Goal: Task Accomplishment & Management: Complete application form

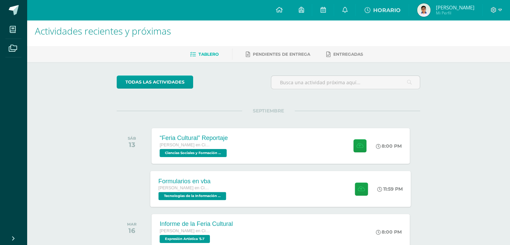
scroll to position [67, 0]
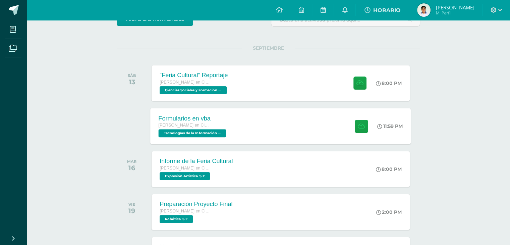
click at [207, 126] on span "[PERSON_NAME] en Ciencias y Letras" at bounding box center [184, 125] width 51 height 5
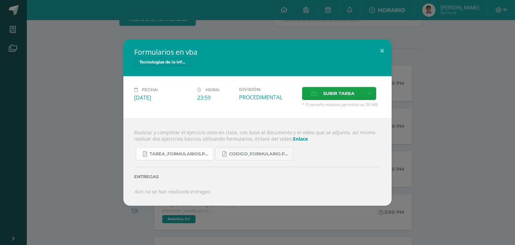
click at [163, 160] on link "Tarea_formularios.pdf" at bounding box center [175, 153] width 78 height 13
click at [319, 91] on label "Subir tarea" at bounding box center [332, 93] width 61 height 13
click at [0, 0] on input "Subir tarea" at bounding box center [0, 0] width 0 height 0
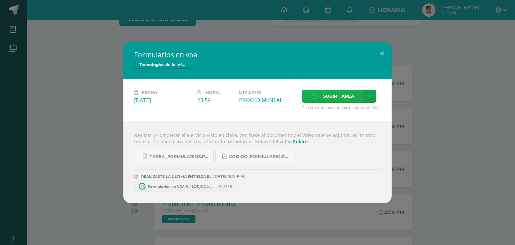
click at [321, 95] on label "Subir tarea" at bounding box center [332, 96] width 61 height 13
click at [0, 0] on input "Subir tarea" at bounding box center [0, 0] width 0 height 0
click at [279, 213] on div "Formularios en vba Tecnologías de la Información y Comunicación 5 Fecha: [DATE]…" at bounding box center [257, 122] width 515 height 245
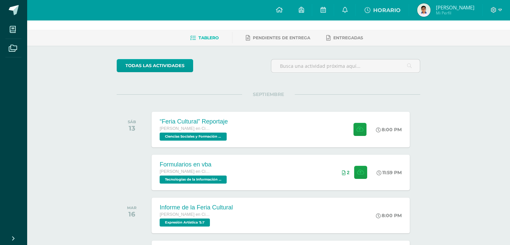
scroll to position [0, 0]
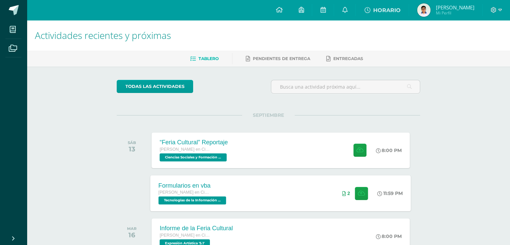
click at [225, 191] on div "[PERSON_NAME] en Ciencias y Letras" at bounding box center [193, 192] width 69 height 7
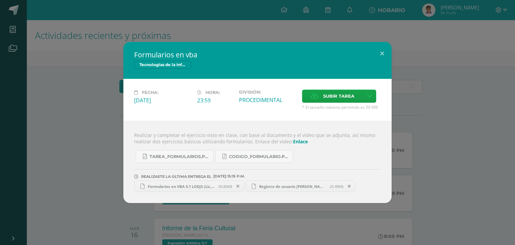
click at [239, 186] on icon at bounding box center [238, 186] width 3 height 5
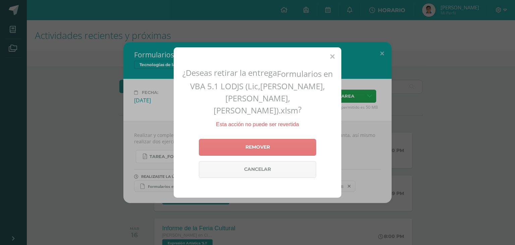
click at [244, 140] on link "Remover" at bounding box center [257, 147] width 117 height 17
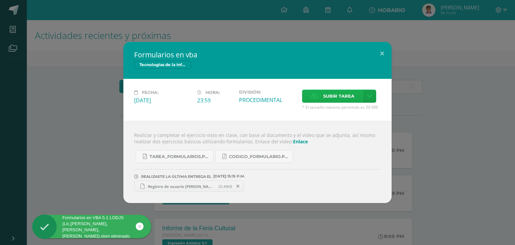
click at [325, 101] on span "Subir tarea" at bounding box center [338, 96] width 31 height 12
click at [0, 0] on input "Subir tarea" at bounding box center [0, 0] width 0 height 0
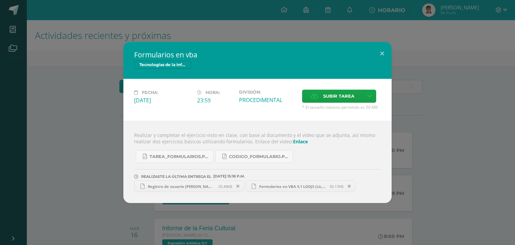
drag, startPoint x: 490, startPoint y: 163, endPoint x: 483, endPoint y: 168, distance: 9.1
click at [490, 163] on div "Formularios en vba Tecnologías de la Información y Comunicación 5 Fecha: [DATE]…" at bounding box center [258, 122] width 510 height 161
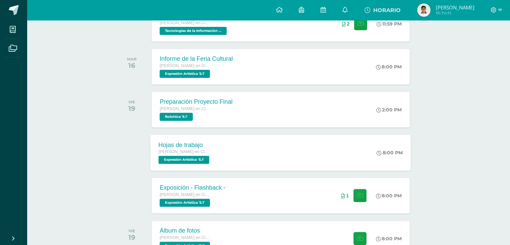
scroll to position [198, 0]
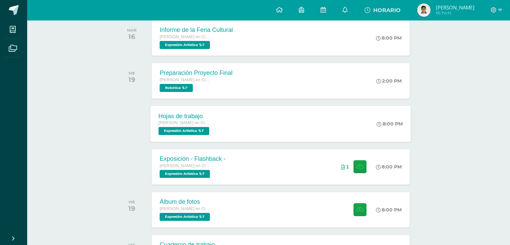
click at [252, 127] on div "Hojas de trabajo [PERSON_NAME] en Ciencias y Letras Expresión Artística '5.1' 8…" at bounding box center [281, 124] width 261 height 36
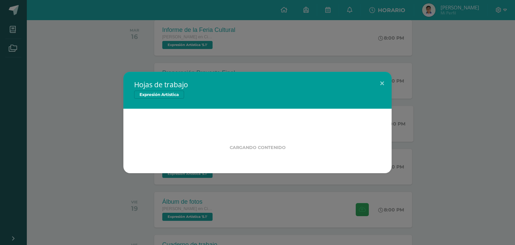
click at [63, 93] on div "Hojas de trabajo Expresión Artística Cargando contenido" at bounding box center [258, 122] width 510 height 101
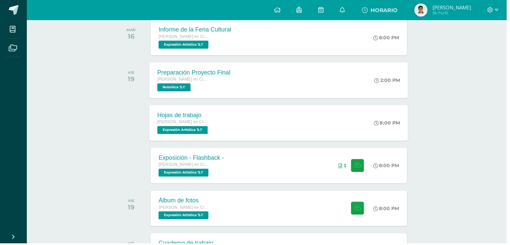
click at [208, 88] on div "[PERSON_NAME] en Ciencias y Letras Robótica '5.1'" at bounding box center [195, 83] width 73 height 15
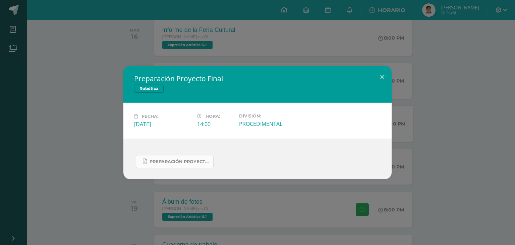
click at [180, 164] on span "PREPARACIÓN PROYECTO FINAL.pdf" at bounding box center [180, 161] width 60 height 5
click at [193, 46] on div "Preparación Proyecto Final Robótica Fecha: [DATE] Hora: 14:00 División:" at bounding box center [257, 122] width 515 height 245
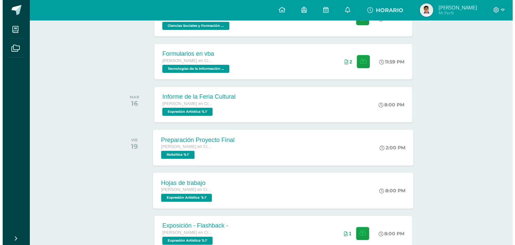
scroll to position [84, 0]
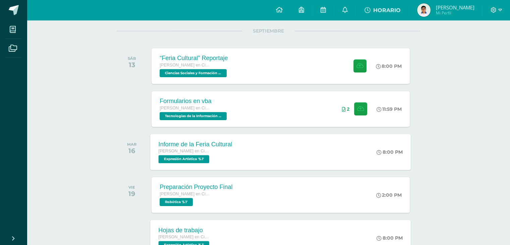
click at [219, 153] on div "[PERSON_NAME] en Ciencias y Letras" at bounding box center [196, 151] width 74 height 7
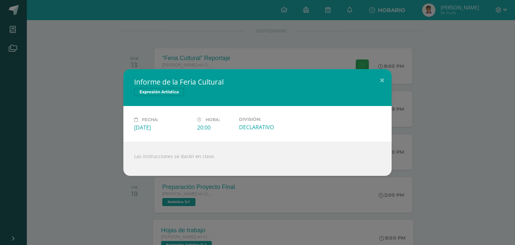
click at [185, 181] on div "Informe de la Feria Cultural Expresión Artística Fecha: [DATE] Hora: 20:00 Divi…" at bounding box center [257, 122] width 515 height 245
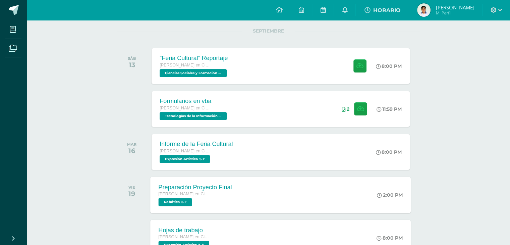
click at [203, 184] on div "Preparación Proyecto Final" at bounding box center [195, 187] width 73 height 7
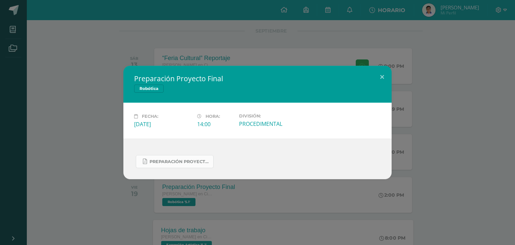
click at [164, 164] on span "PREPARACIÓN PROYECTO FINAL.pdf" at bounding box center [180, 161] width 60 height 5
